Goal: Information Seeking & Learning: Learn about a topic

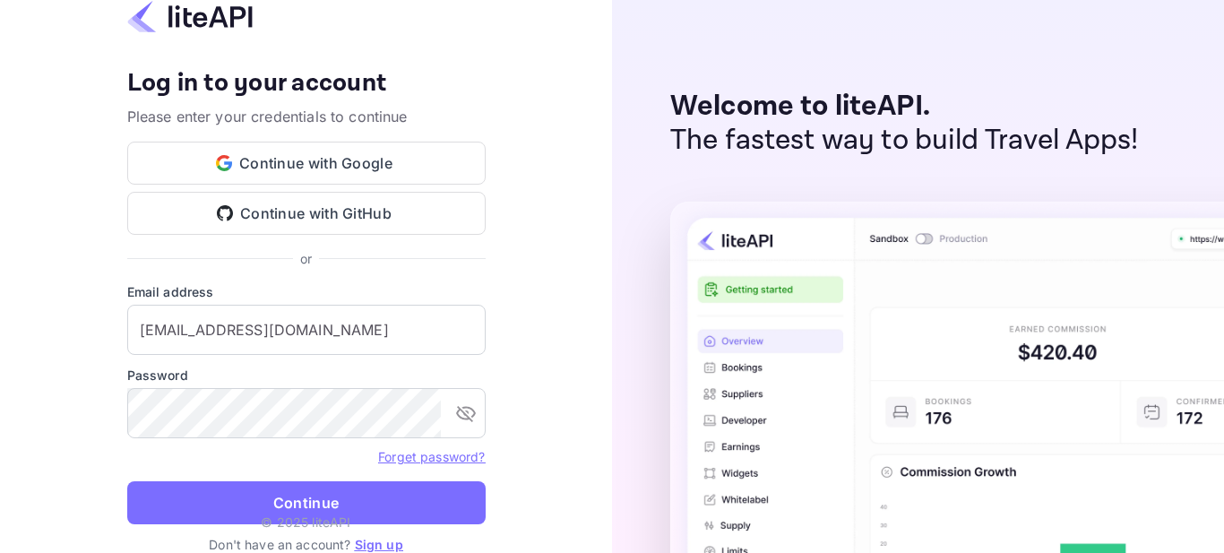
click at [329, 515] on p "© 2025 liteAPI" at bounding box center [306, 522] width 90 height 19
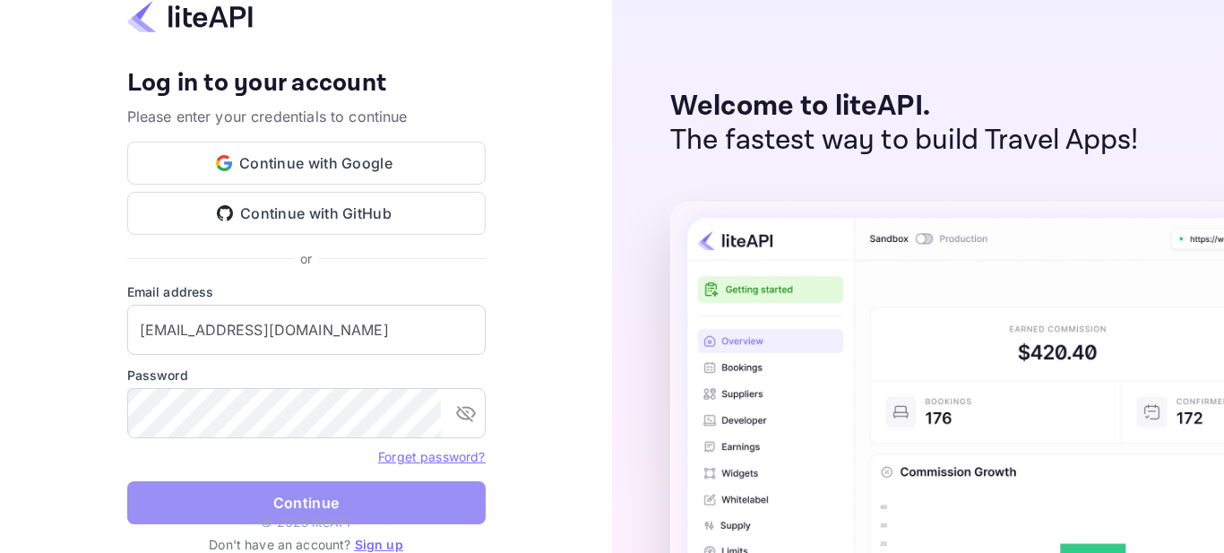
click at [298, 497] on button "Continue" at bounding box center [306, 502] width 359 height 43
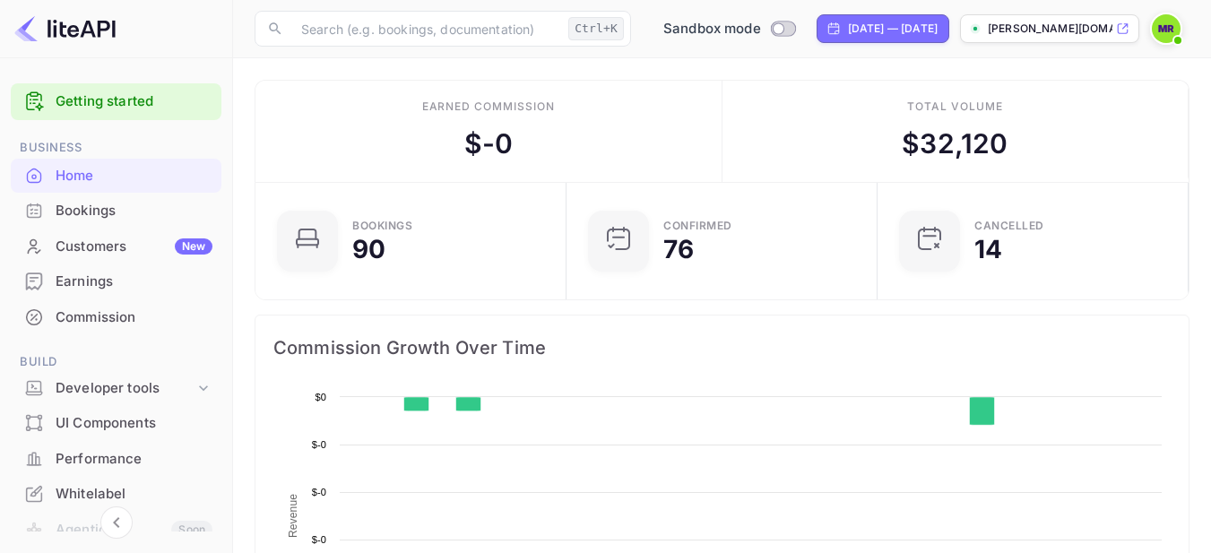
scroll to position [278, 287]
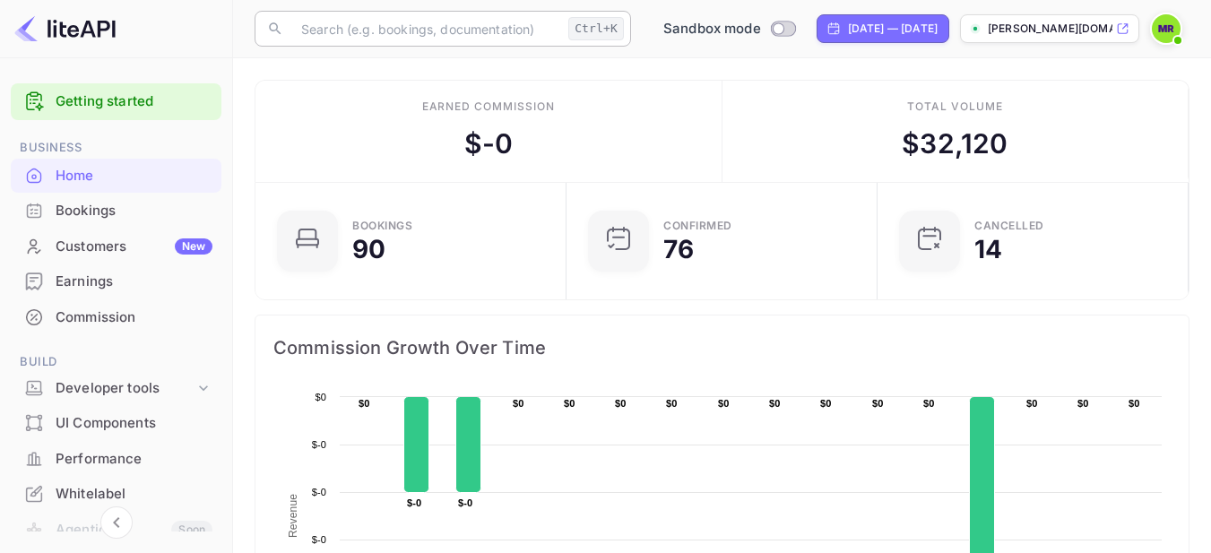
click at [463, 27] on input "text" at bounding box center [425, 29] width 271 height 36
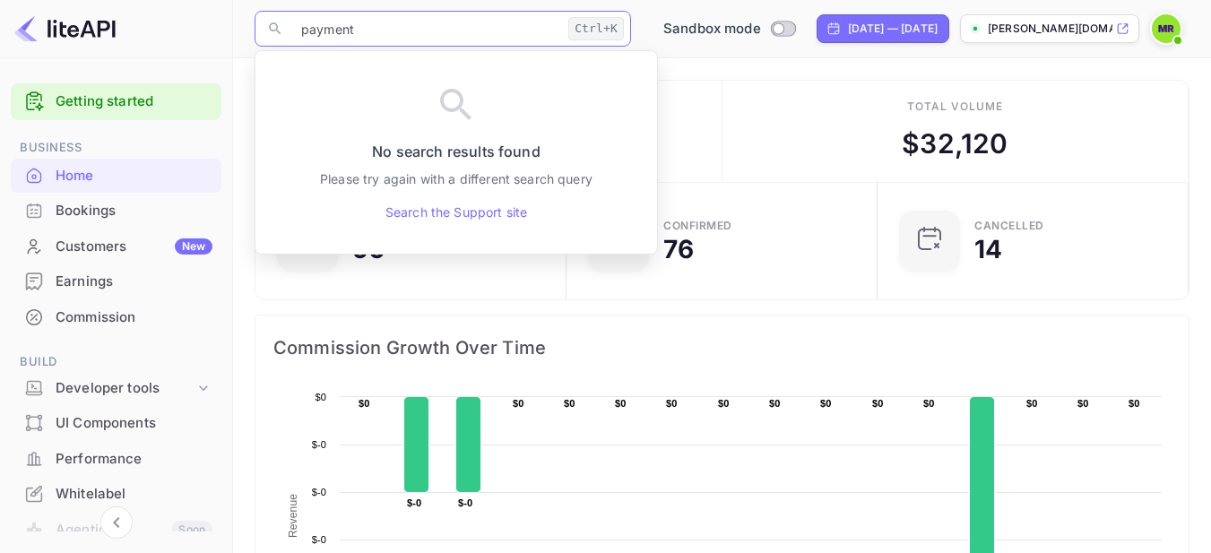
type input "payment"
click at [196, 16] on div at bounding box center [116, 29] width 233 height 58
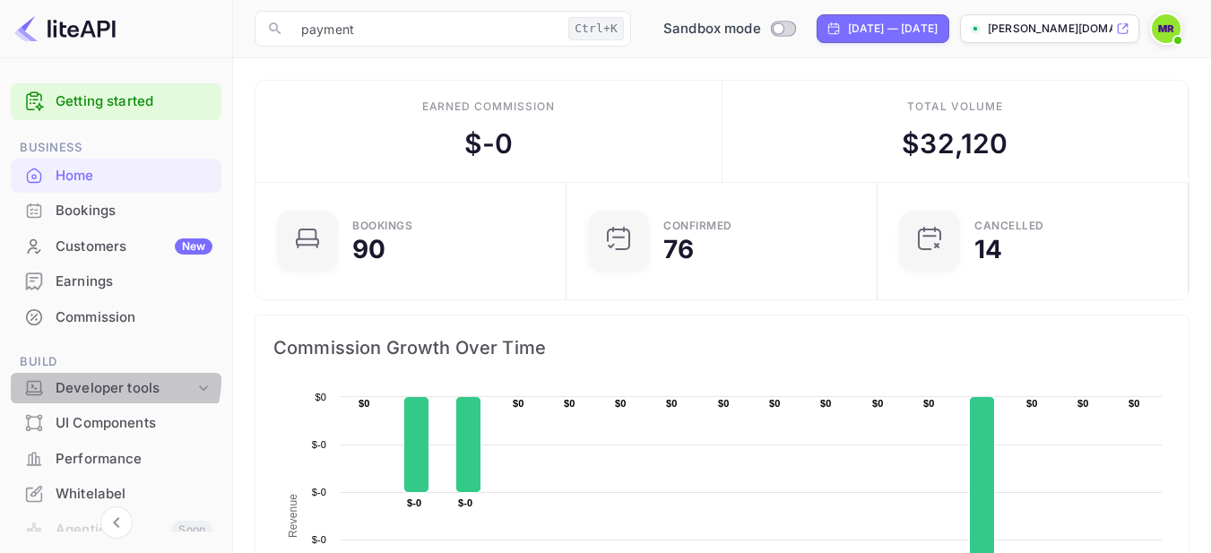
click at [111, 378] on div "Developer tools" at bounding box center [125, 388] width 139 height 21
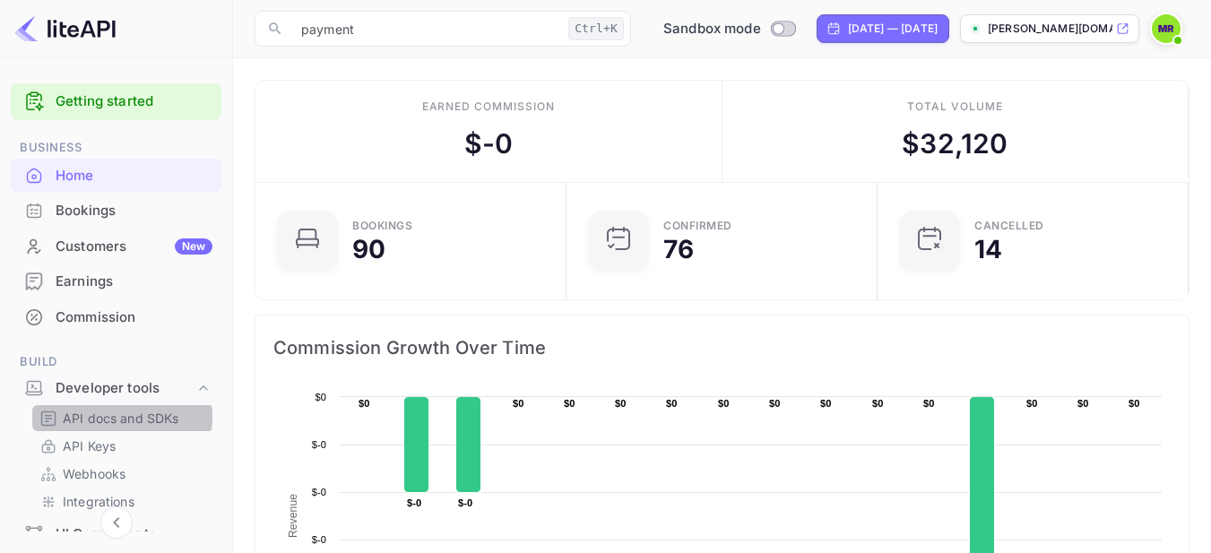
click at [114, 417] on p "API docs and SDKs" at bounding box center [121, 418] width 117 height 19
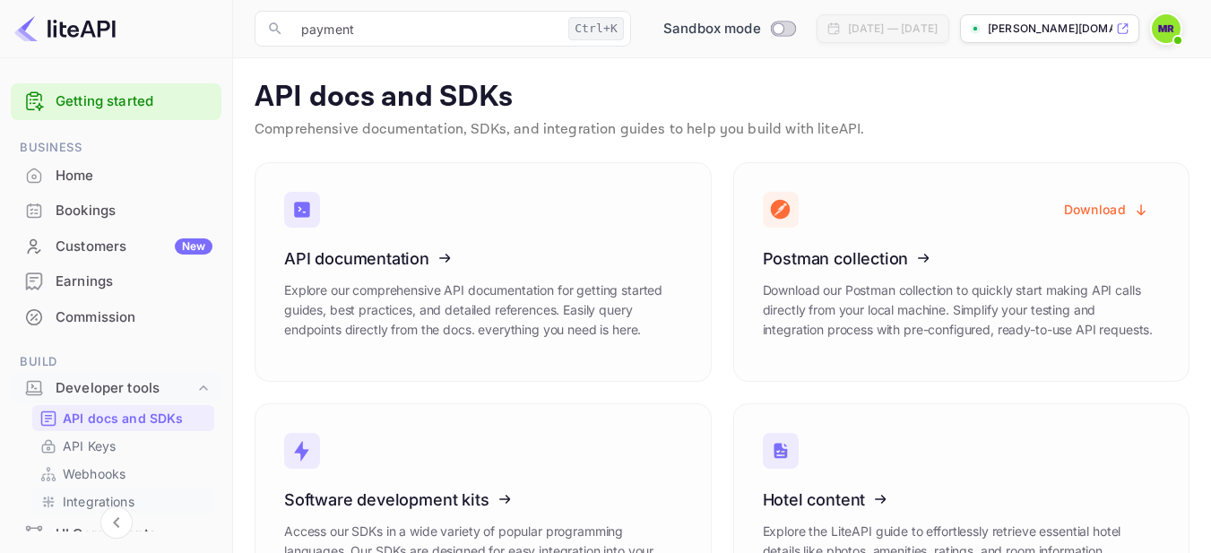
click at [82, 499] on p "Integrations" at bounding box center [99, 501] width 72 height 19
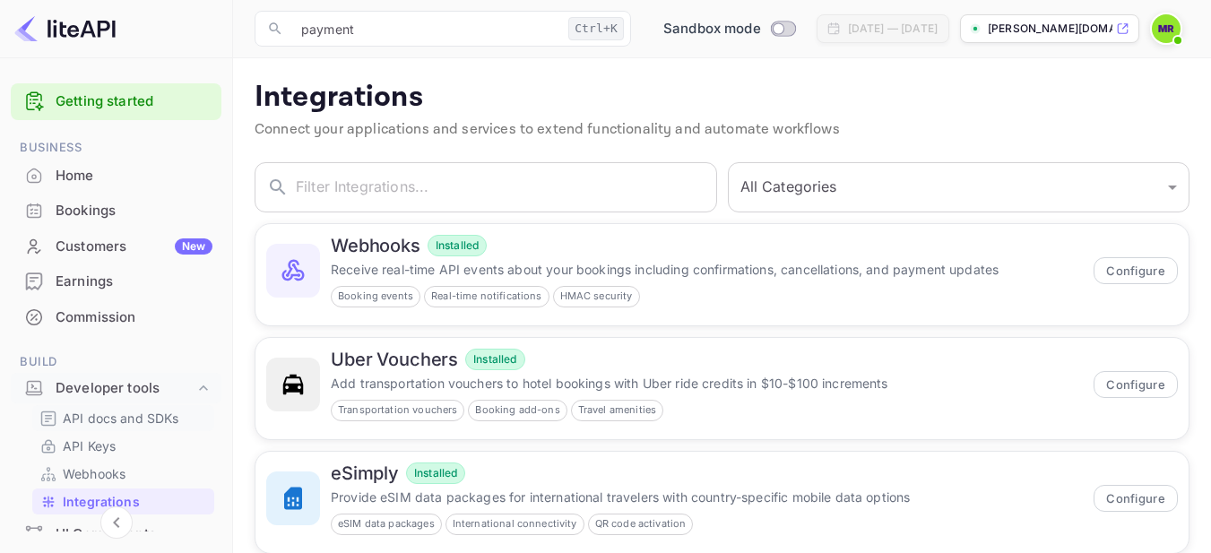
click at [87, 414] on p "API docs and SDKs" at bounding box center [121, 418] width 117 height 19
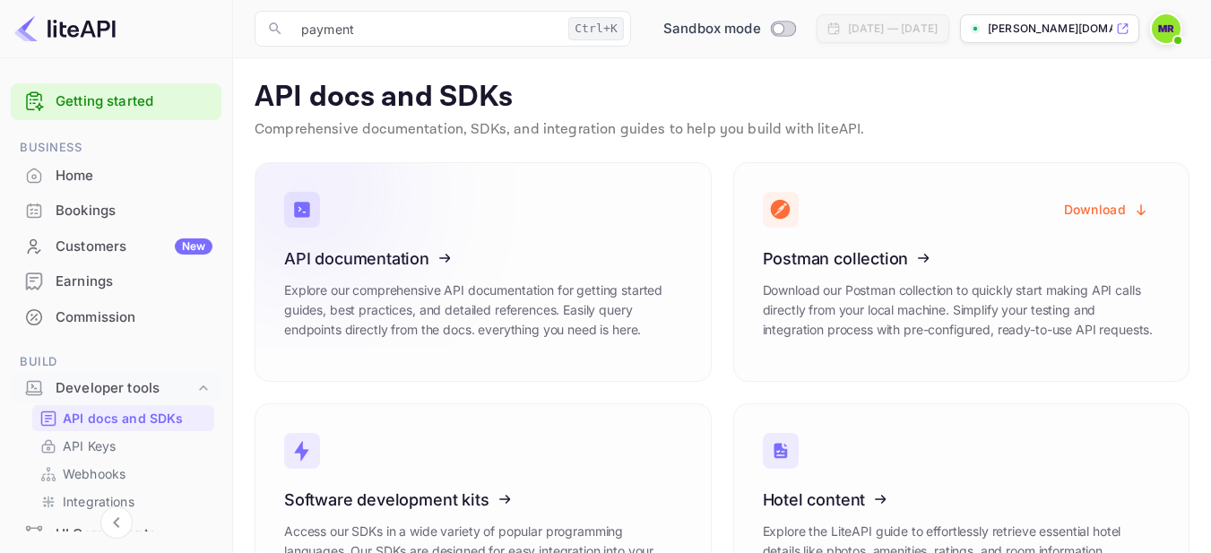
click at [403, 268] on icon at bounding box center [394, 255] width 279 height 185
